Goal: Transaction & Acquisition: Purchase product/service

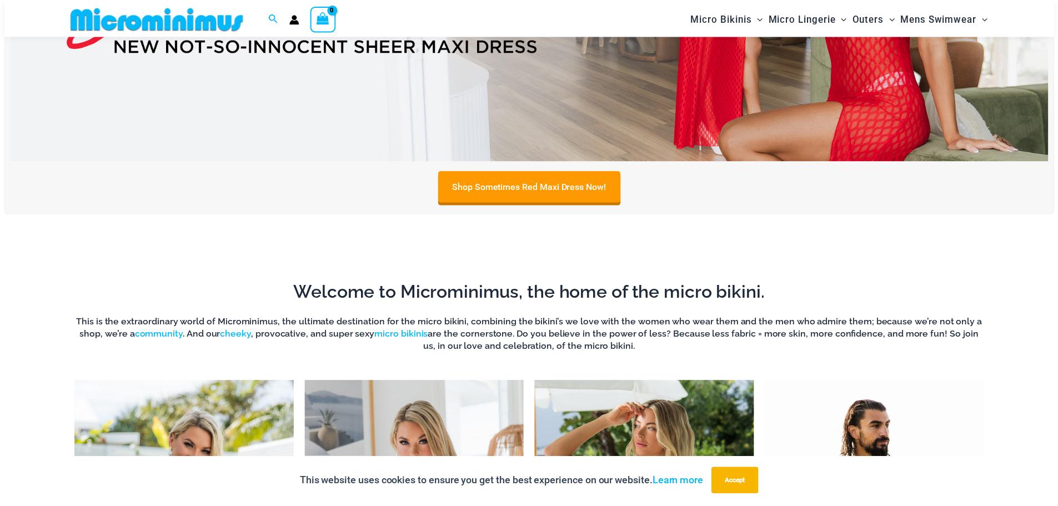
scroll to position [714, 0]
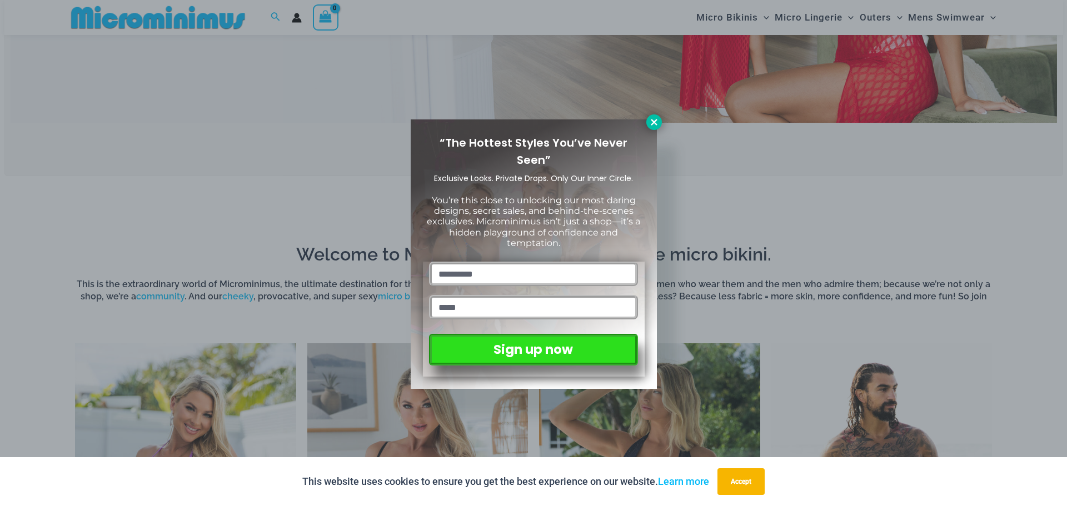
click at [650, 122] on icon at bounding box center [654, 122] width 10 height 10
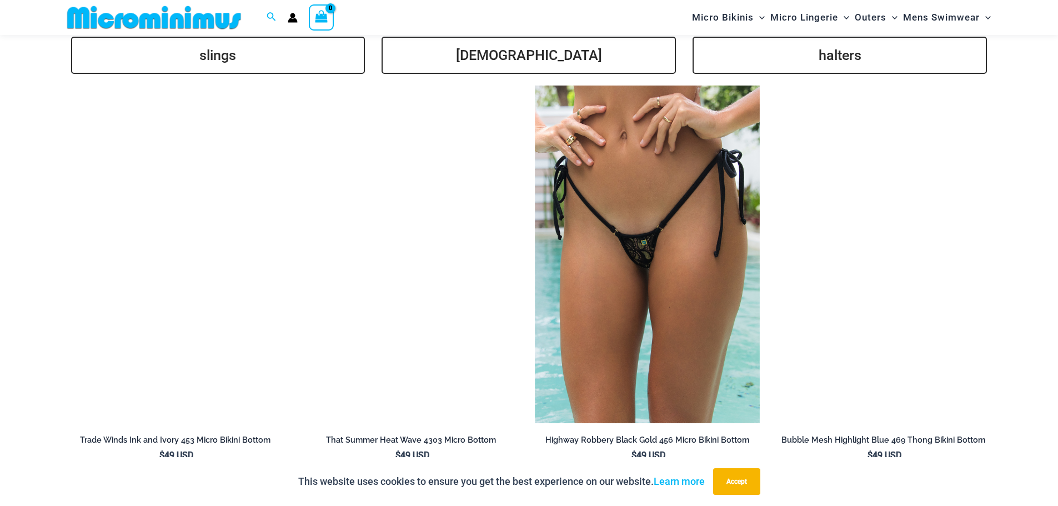
scroll to position [2936, 0]
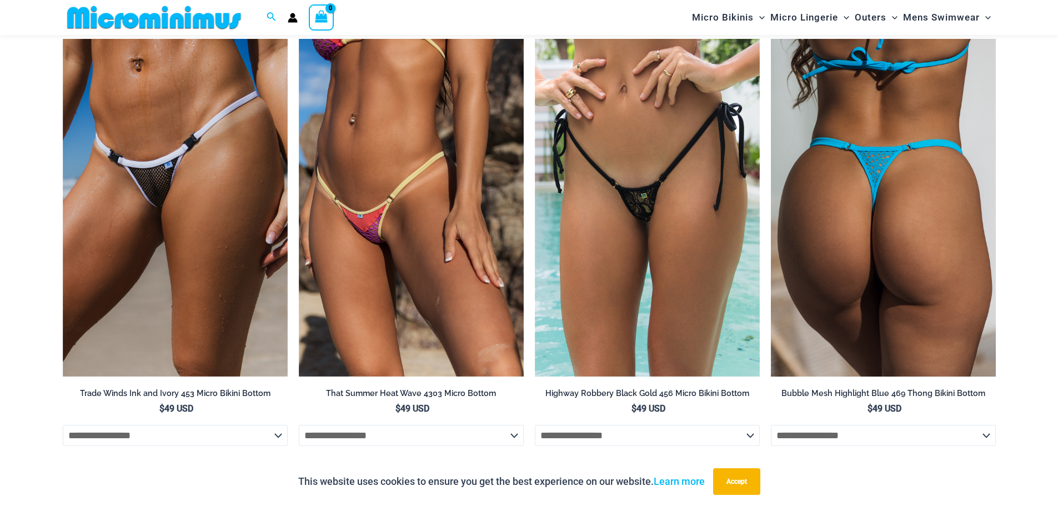
click at [905, 162] on img at bounding box center [883, 208] width 225 height 338
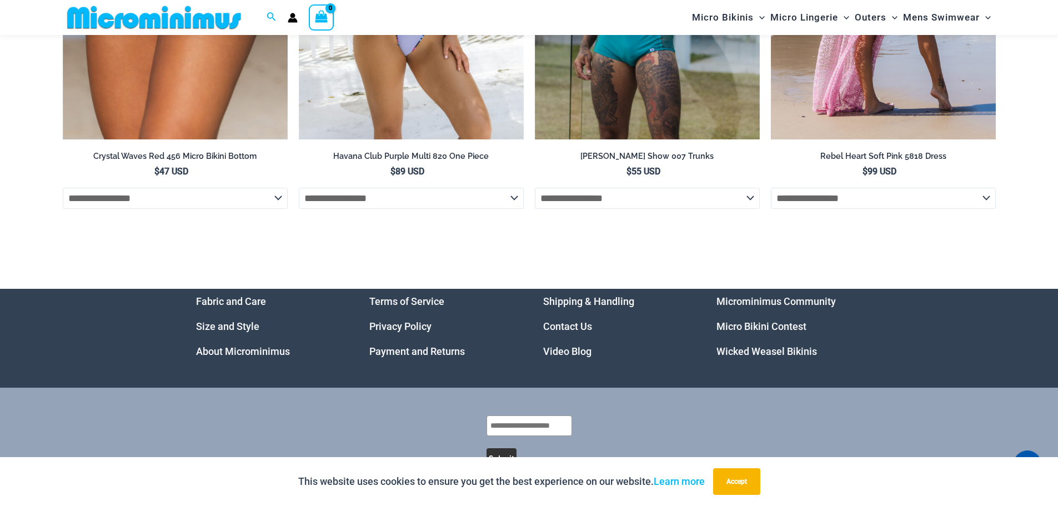
scroll to position [4207, 0]
